Goal: Navigation & Orientation: Find specific page/section

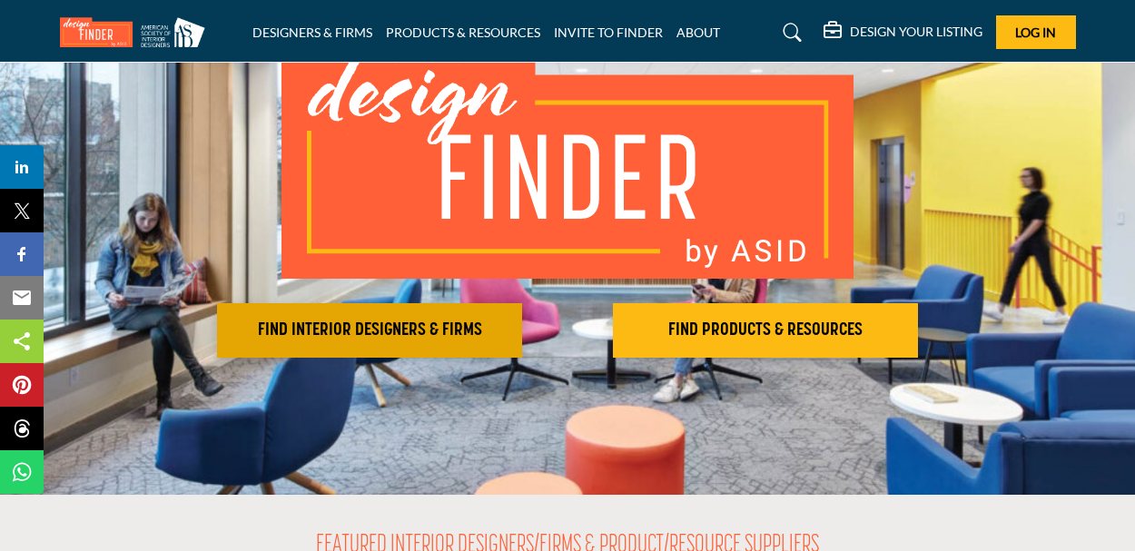
click at [427, 330] on h2 "FIND INTERIOR DESIGNERS & FIRMS" at bounding box center [369, 330] width 294 height 22
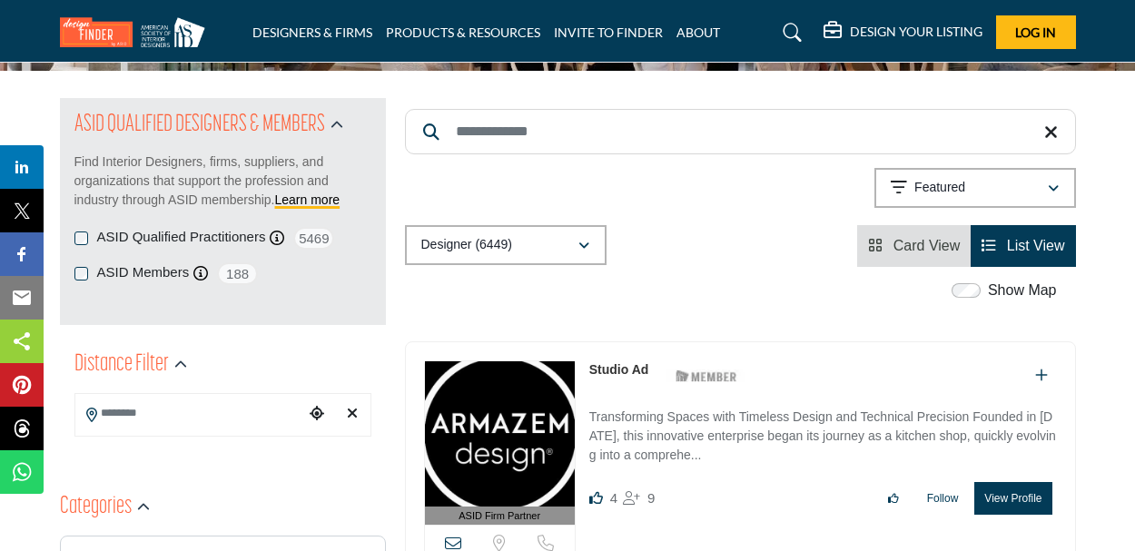
scroll to position [172, 0]
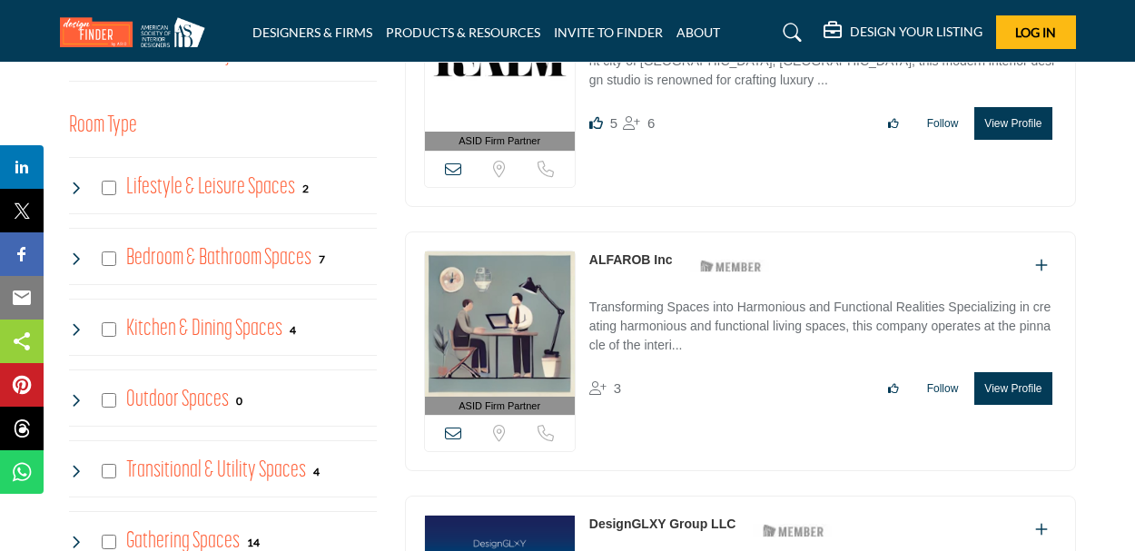
scroll to position [891, 0]
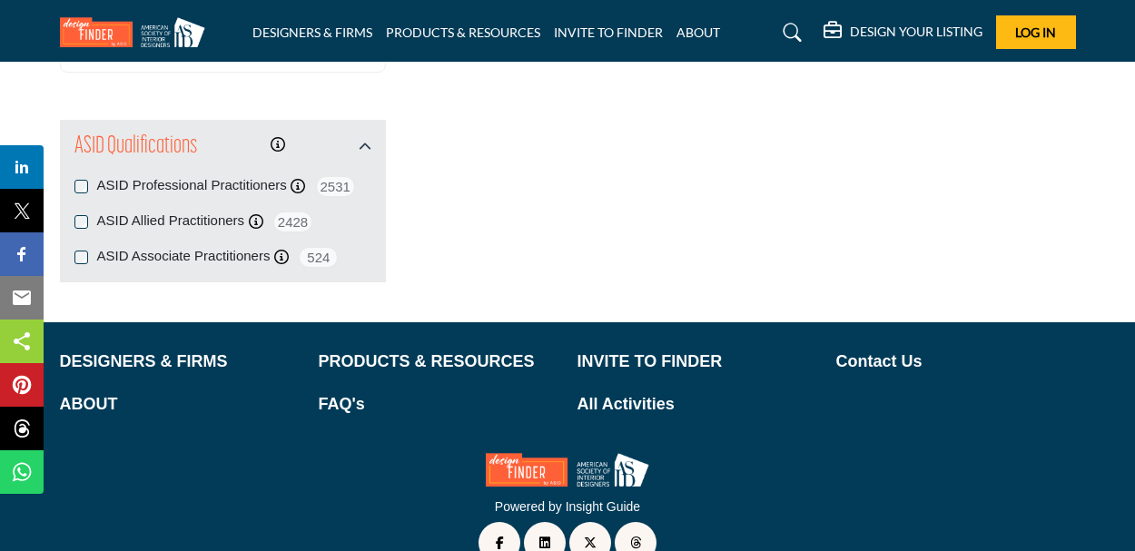
scroll to position [2206, 0]
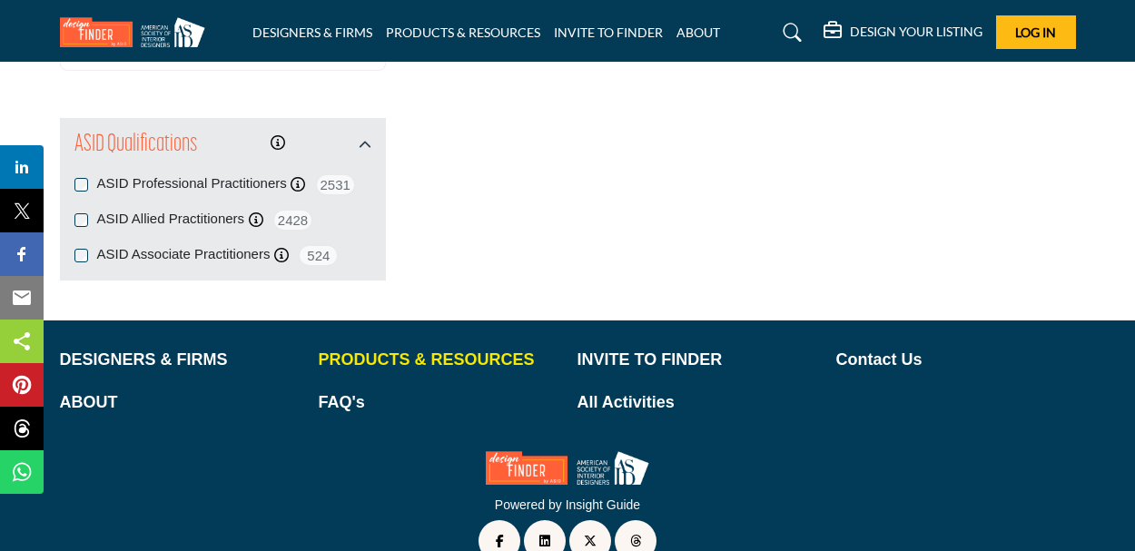
click at [406, 359] on p "PRODUCTS & RESOURCES" at bounding box center [439, 360] width 240 height 25
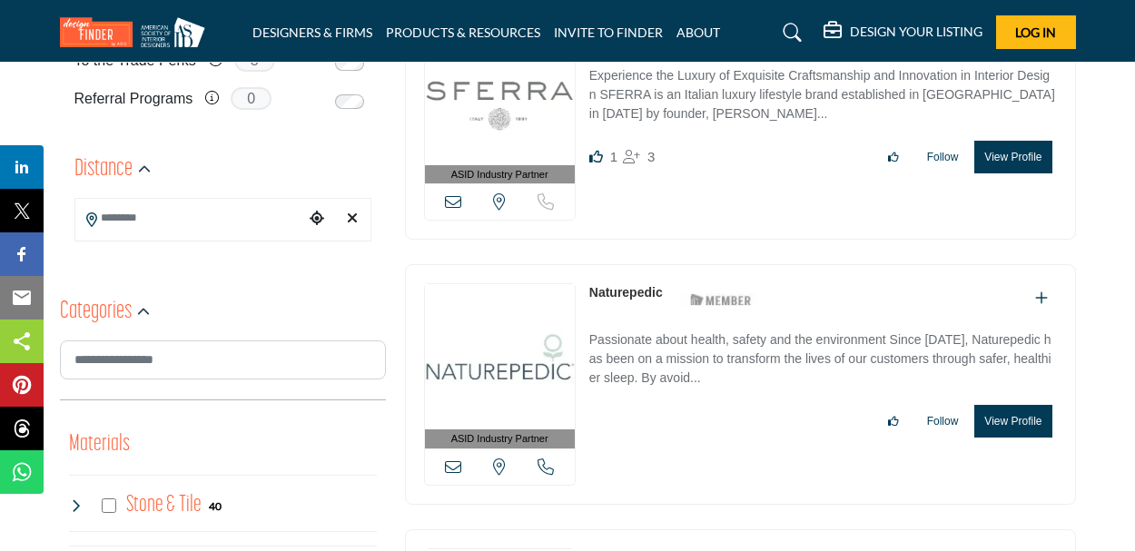
scroll to position [522, 0]
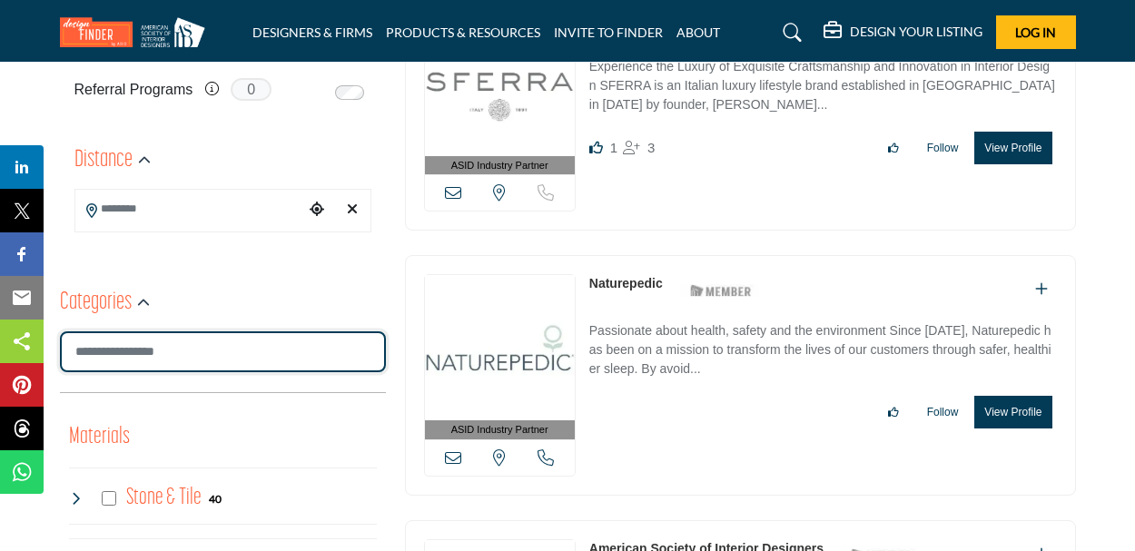
click at [211, 354] on input "Search Category" at bounding box center [223, 351] width 326 height 41
click at [161, 352] on input "Search Category" at bounding box center [223, 351] width 326 height 41
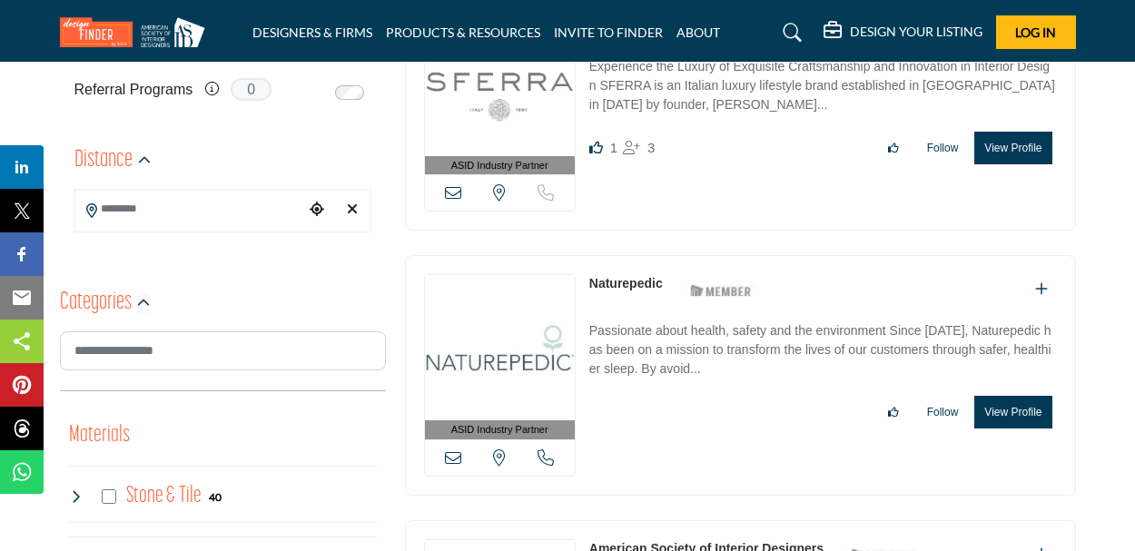
click at [138, 305] on icon "button" at bounding box center [143, 303] width 13 height 13
click at [111, 305] on h2 "Categories" at bounding box center [96, 303] width 72 height 33
click at [142, 305] on icon "button" at bounding box center [143, 303] width 13 height 13
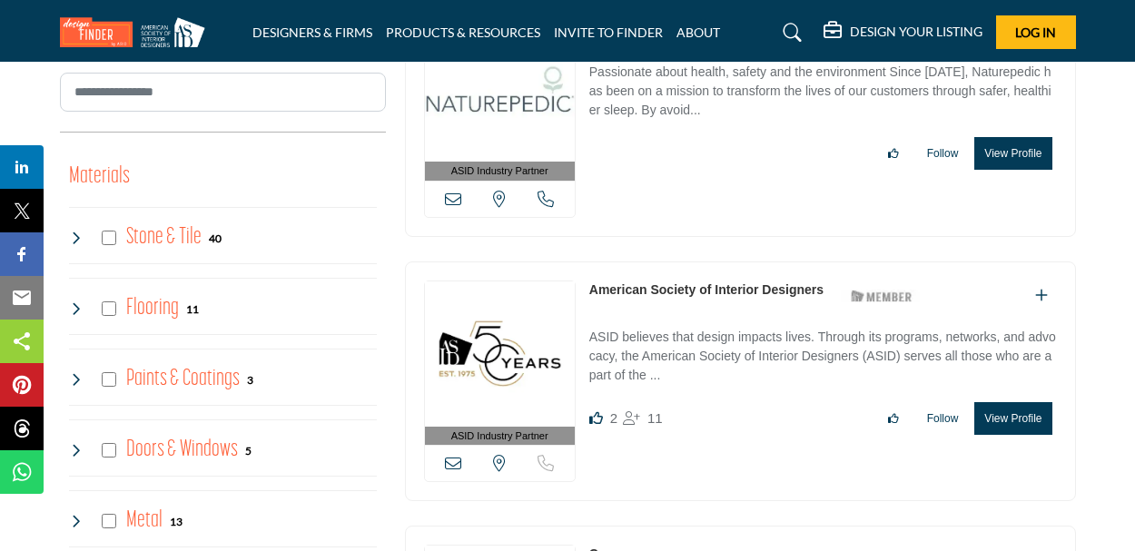
scroll to position [806, 0]
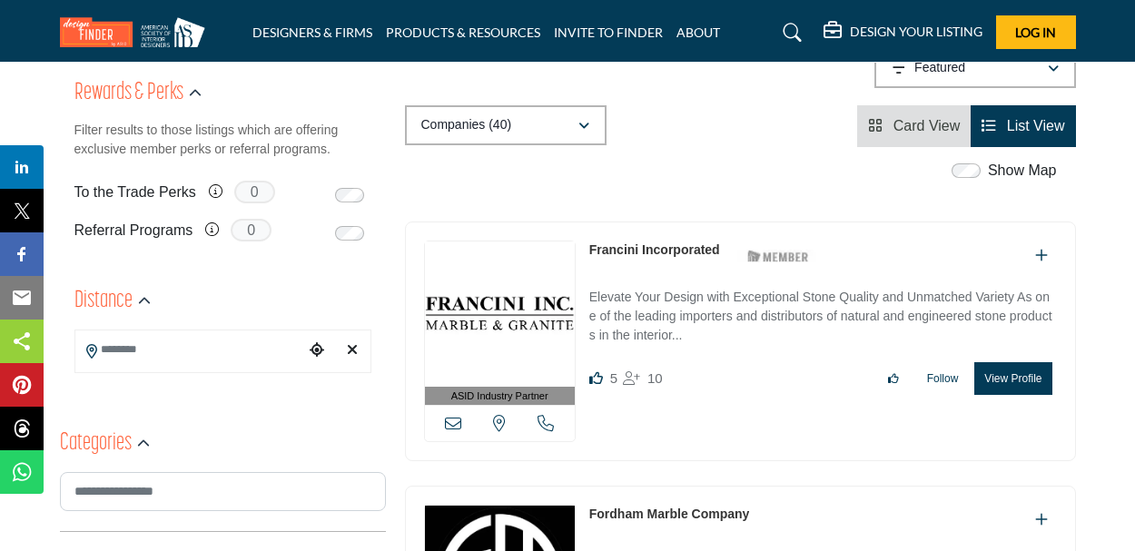
scroll to position [390, 0]
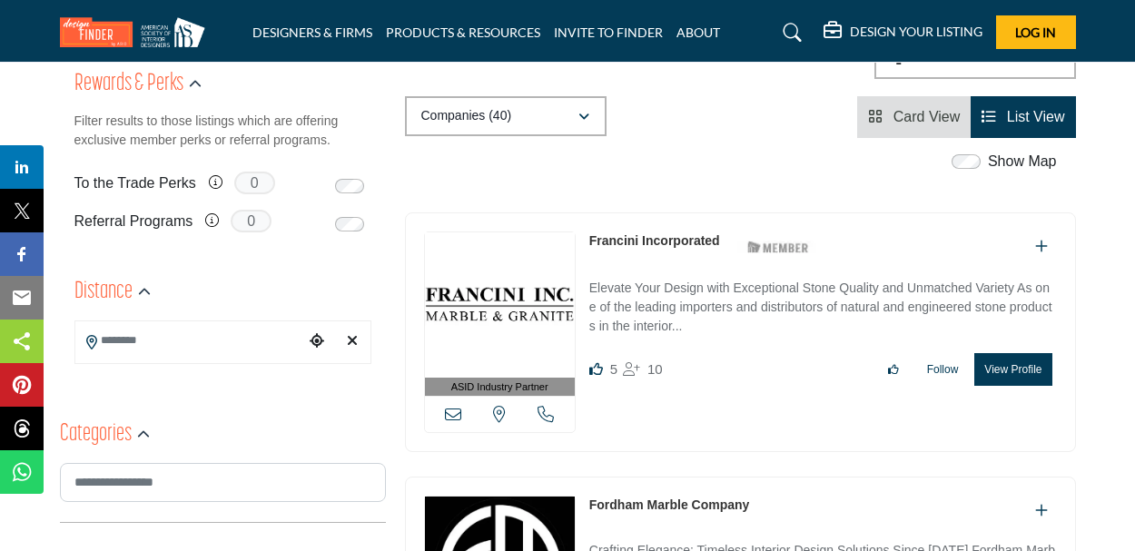
click at [724, 227] on div "ASID Industry Partner ASID Industry Partners provide the interior design commun…" at bounding box center [740, 332] width 671 height 241
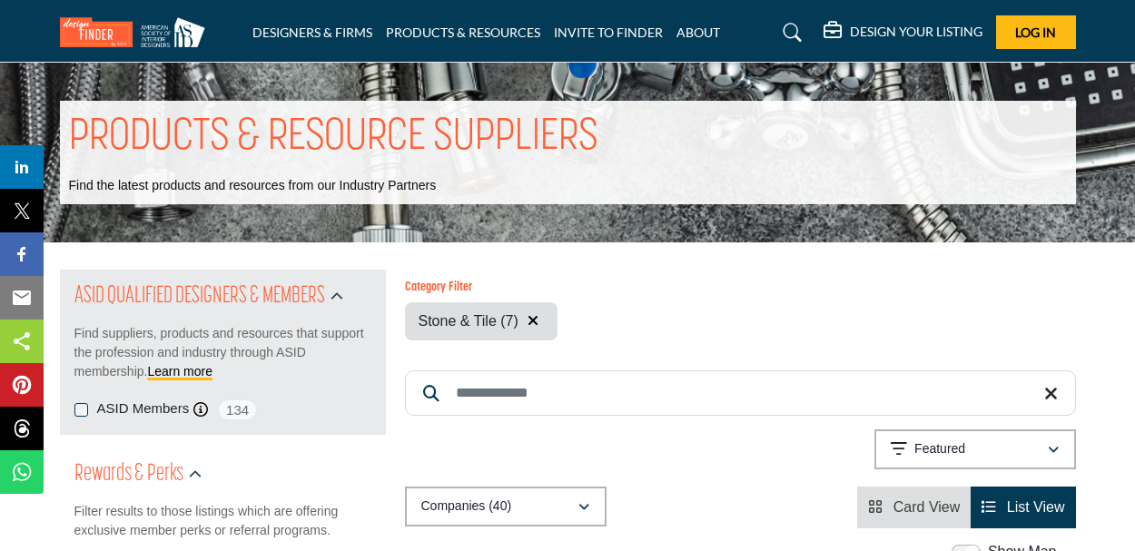
scroll to position [0, 0]
click at [339, 33] on link "DESIGNERS & FIRMS" at bounding box center [312, 32] width 120 height 15
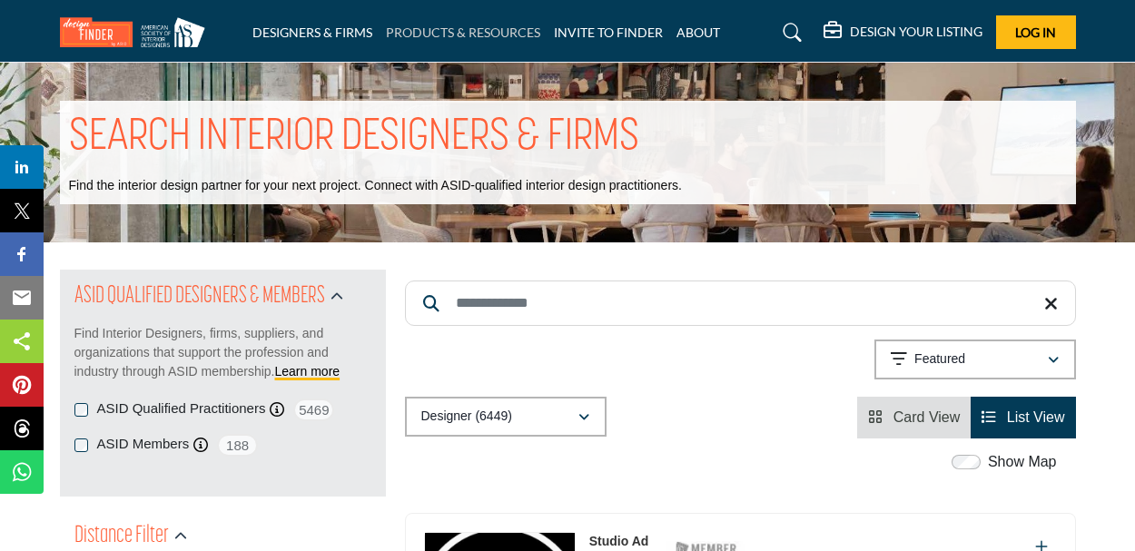
click at [437, 31] on link "PRODUCTS & RESOURCES" at bounding box center [463, 32] width 154 height 15
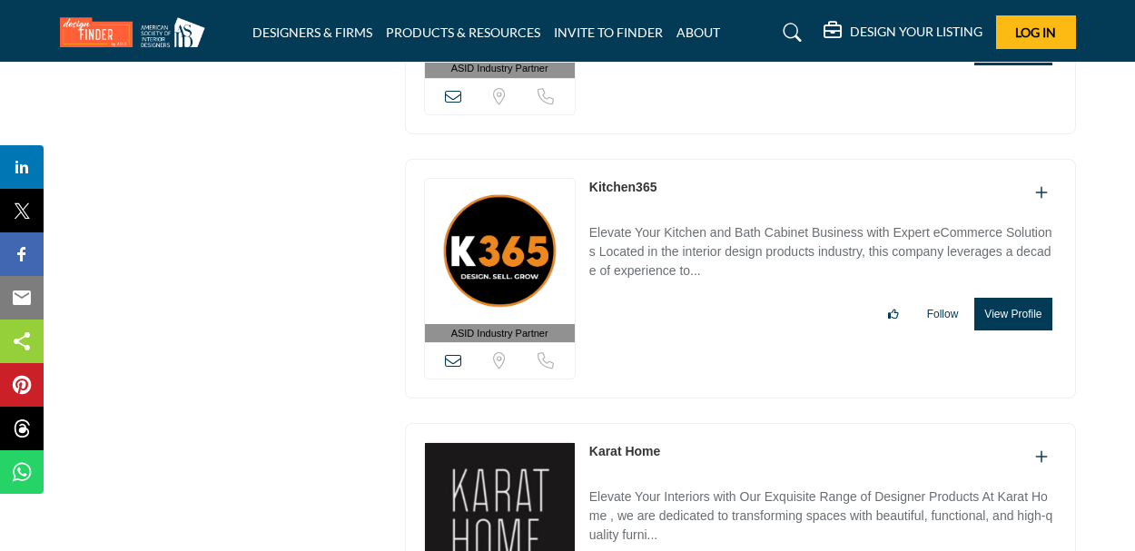
scroll to position [13675, 0]
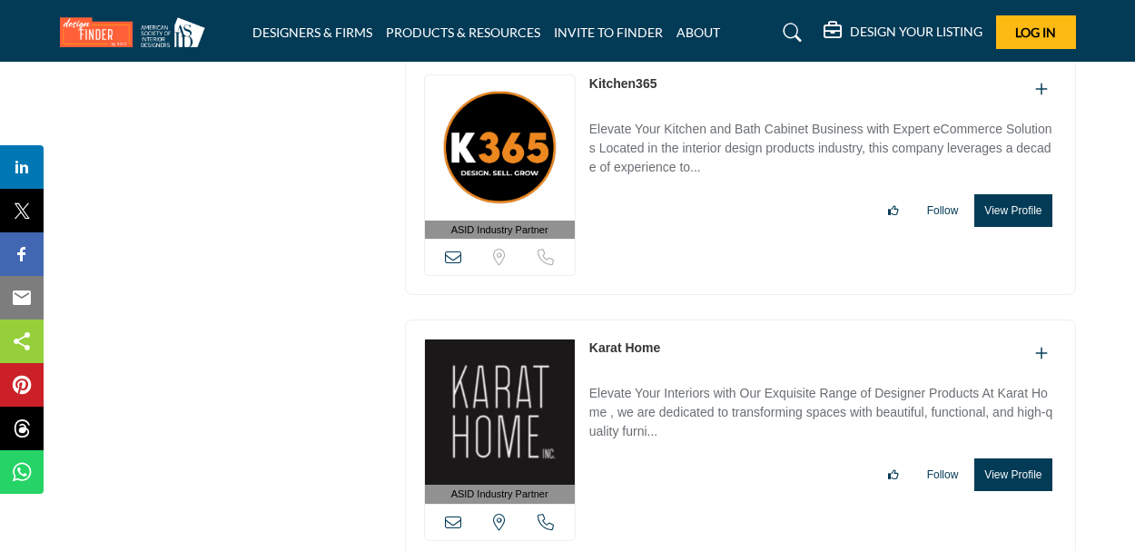
click at [152, 36] on img at bounding box center [137, 32] width 154 height 30
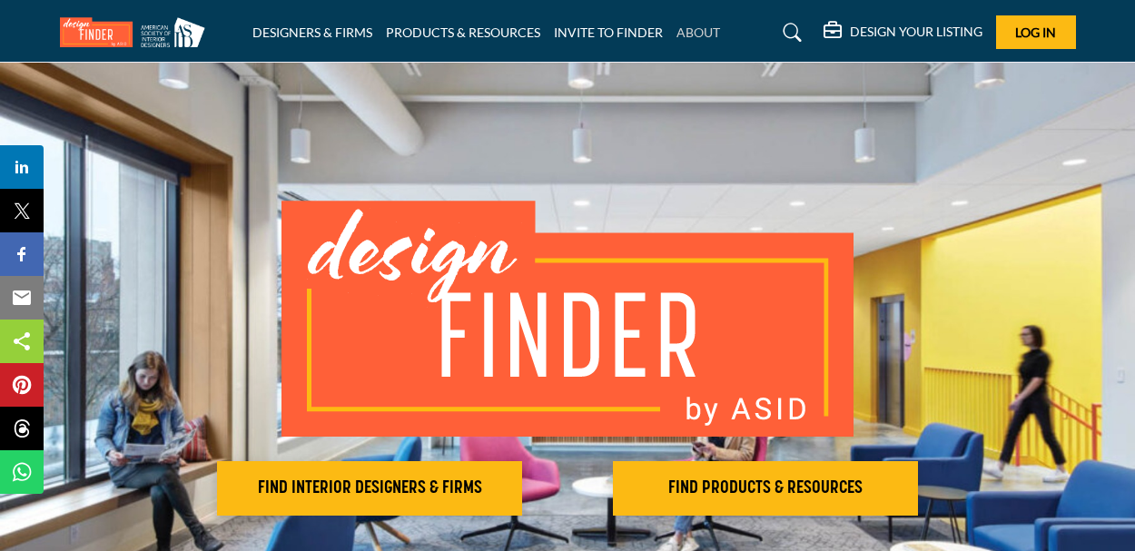
click at [702, 34] on link "ABOUT" at bounding box center [698, 32] width 44 height 15
